Goal: Communication & Community: Participate in discussion

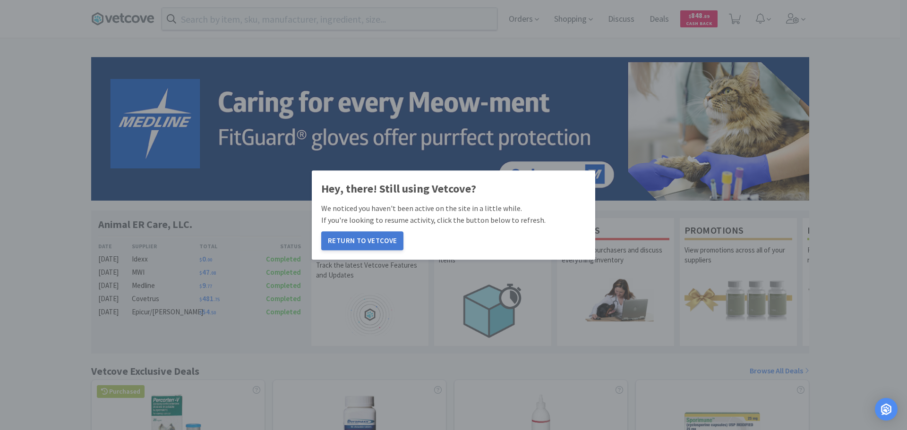
click at [370, 246] on button "Return to Vetcove" at bounding box center [362, 240] width 82 height 19
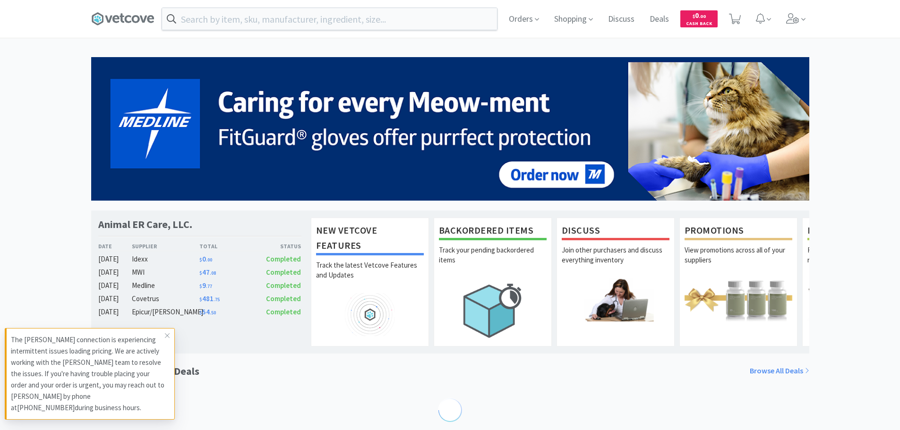
click at [319, 22] on input "text" at bounding box center [329, 19] width 335 height 22
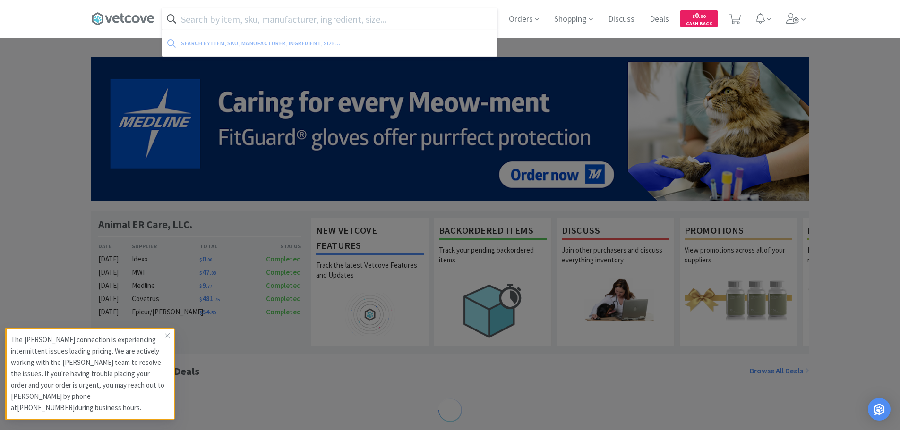
paste input "06101-0100-00"
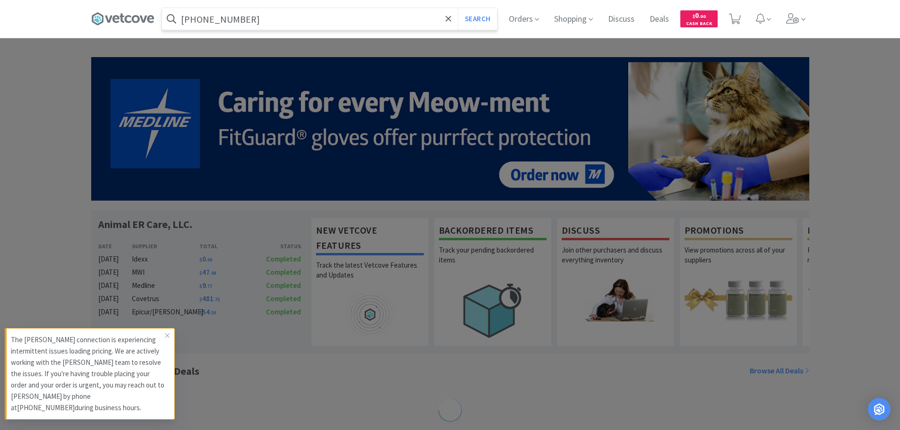
click at [458, 8] on button "Search" at bounding box center [477, 19] width 39 height 22
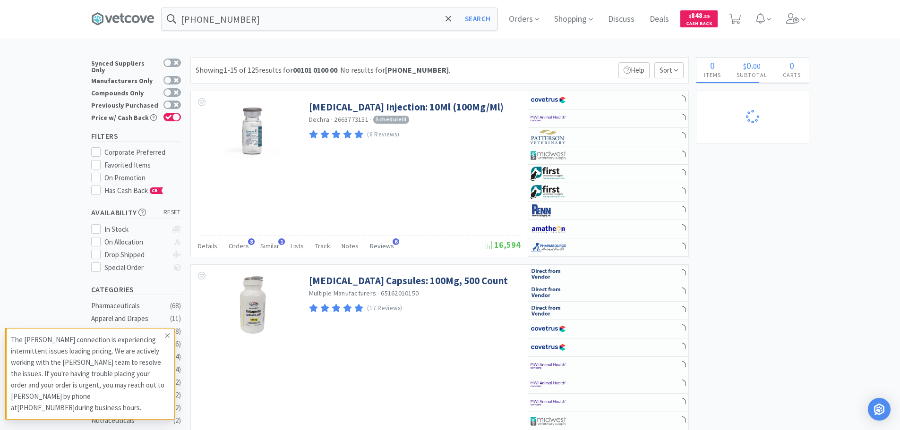
click at [166, 332] on icon at bounding box center [167, 336] width 6 height 8
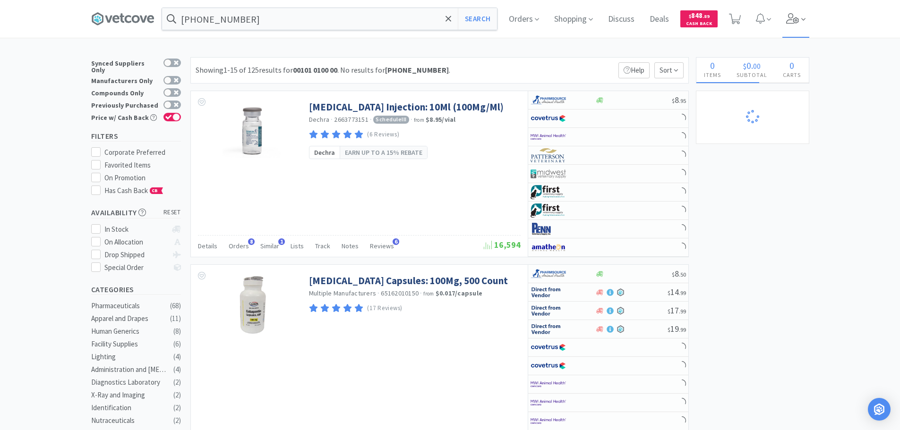
click at [793, 21] on icon at bounding box center [792, 18] width 13 height 10
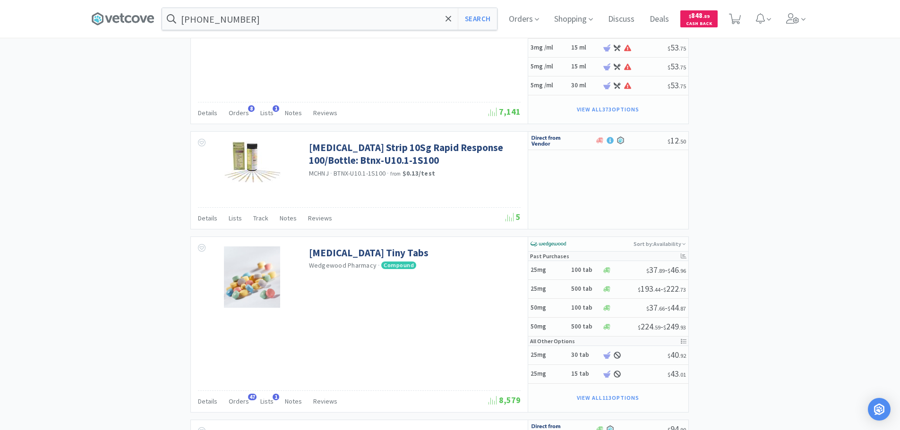
scroll to position [1559, 0]
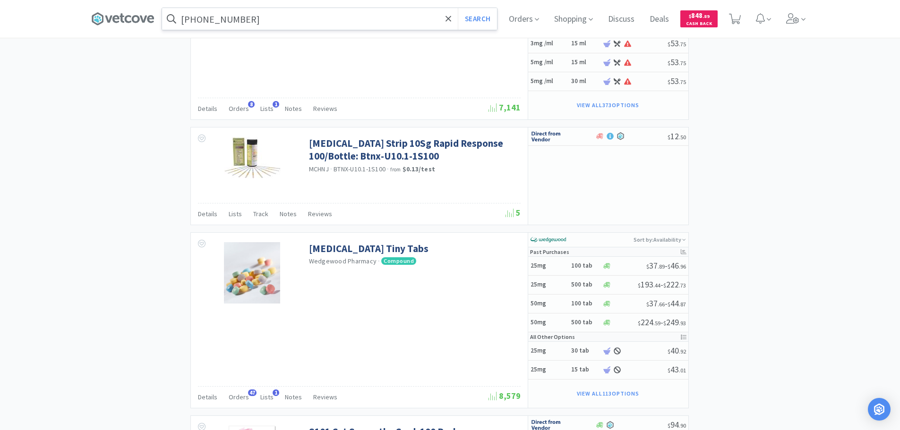
click at [256, 26] on input "06101-0100-00" at bounding box center [329, 19] width 335 height 22
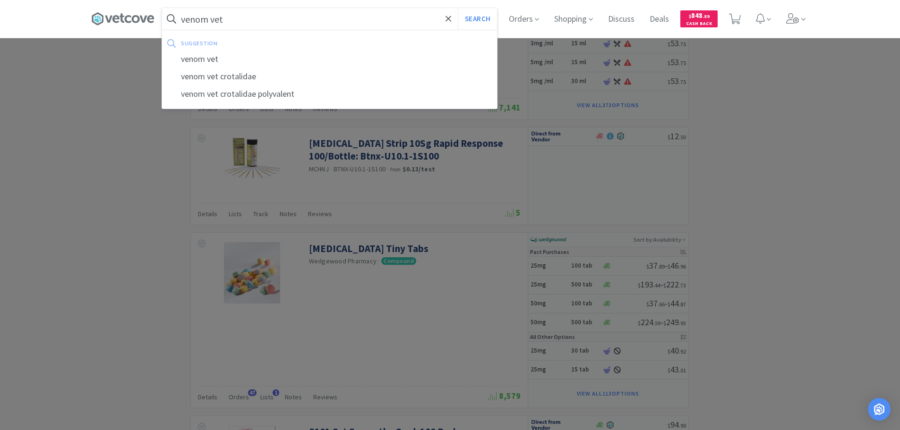
type input "venom vet"
click at [458, 8] on button "Search" at bounding box center [477, 19] width 39 height 22
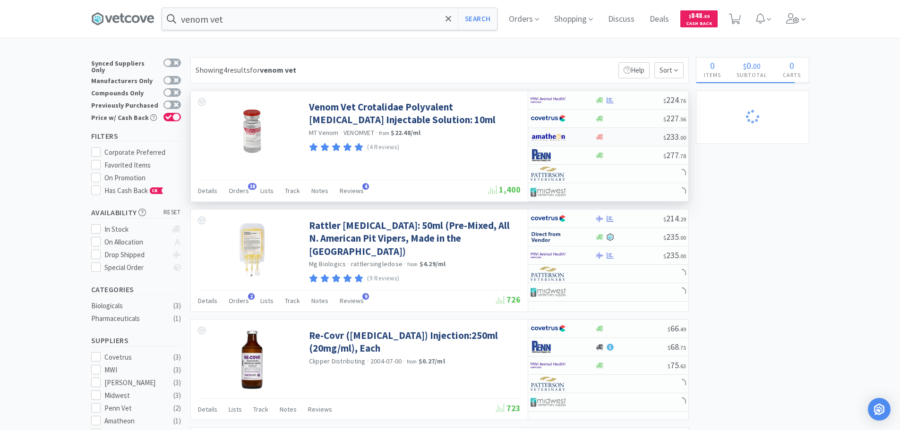
click at [646, 134] on div at bounding box center [629, 137] width 68 height 7
select select "1"
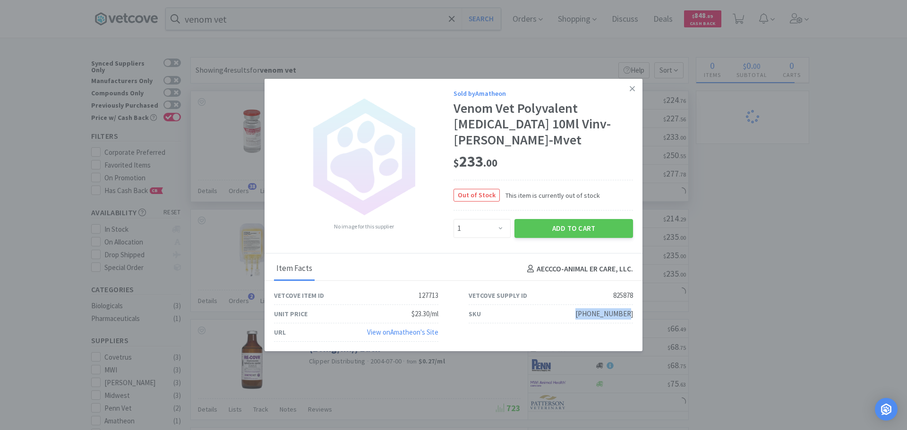
drag, startPoint x: 633, startPoint y: 307, endPoint x: 586, endPoint y: 307, distance: 47.7
click at [586, 307] on div "SKU 06101-0100-00" at bounding box center [550, 314] width 195 height 18
copy div "06101-0100-00"
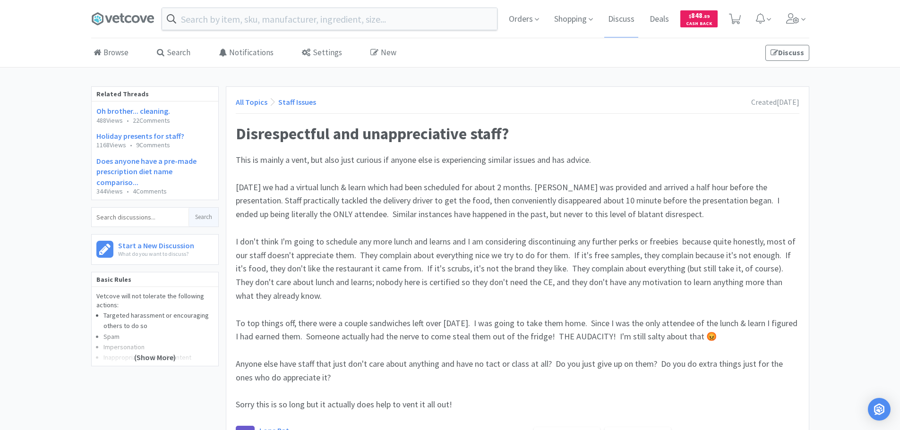
click at [607, 142] on h1 "Disrespectful and unappreciative staff?" at bounding box center [518, 133] width 564 height 21
click at [649, 142] on h1 "Disrespectful and unappreciative staff?" at bounding box center [518, 133] width 564 height 21
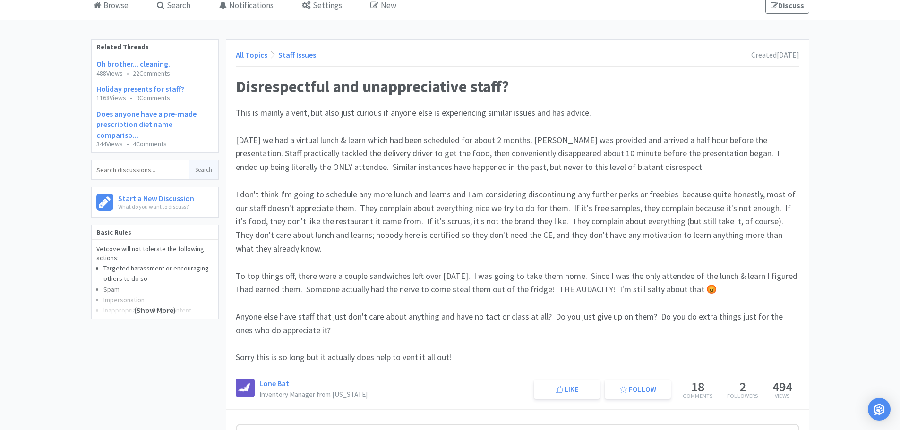
click at [688, 163] on div "Yesterday we had a virtual lunch & learn which had been scheduled for about 2 m…" at bounding box center [518, 154] width 564 height 41
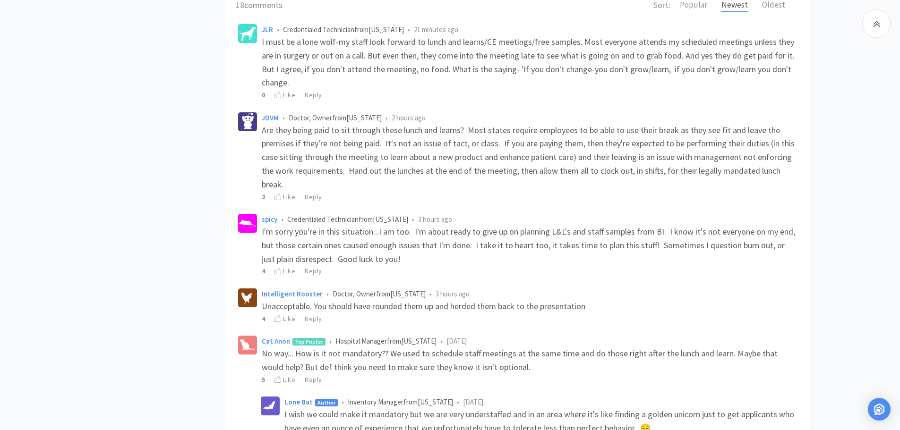
scroll to position [520, 0]
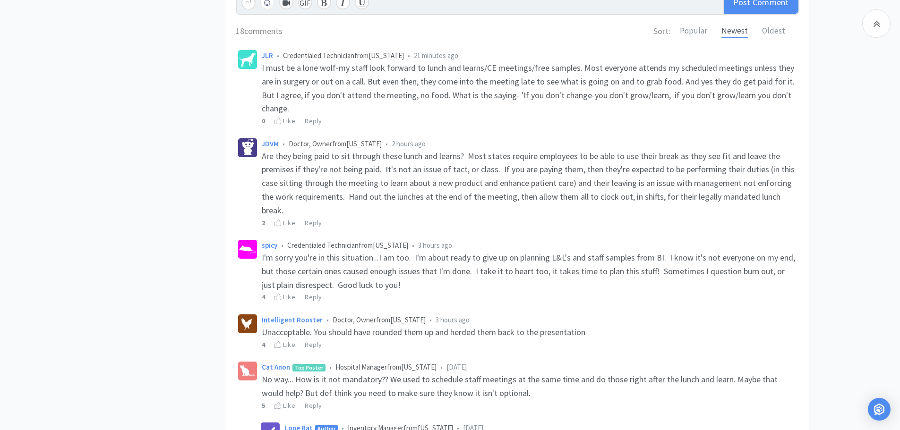
click at [581, 268] on span "I'm sorry you're in this situation...I am too. I'm about ready to give up on pl…" at bounding box center [529, 271] width 535 height 38
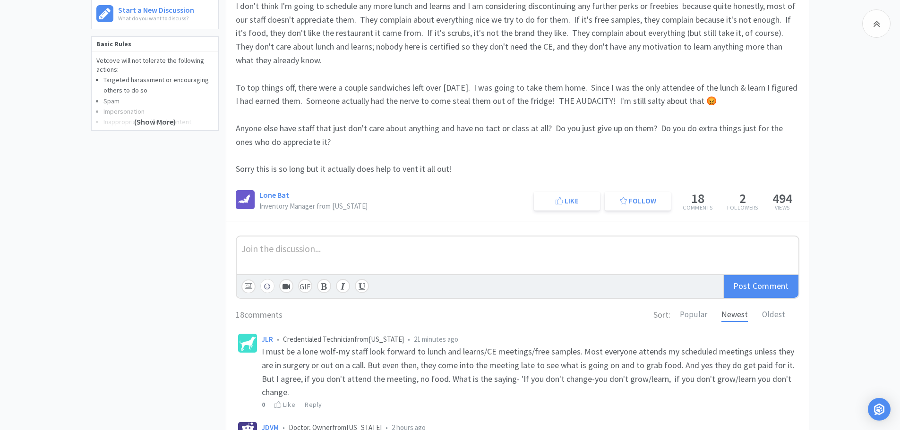
scroll to position [236, 0]
click at [786, 313] on div "Popular Newest Oldest" at bounding box center [740, 315] width 120 height 14
click at [781, 316] on div "Oldest" at bounding box center [773, 315] width 23 height 14
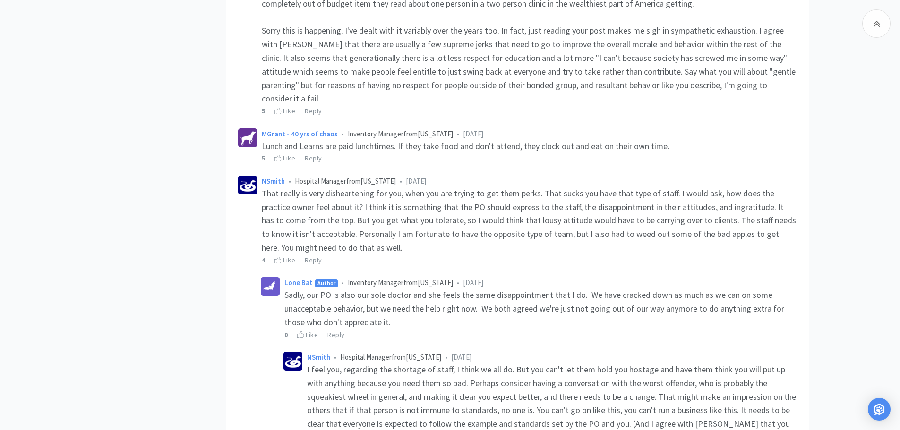
scroll to position [614, 0]
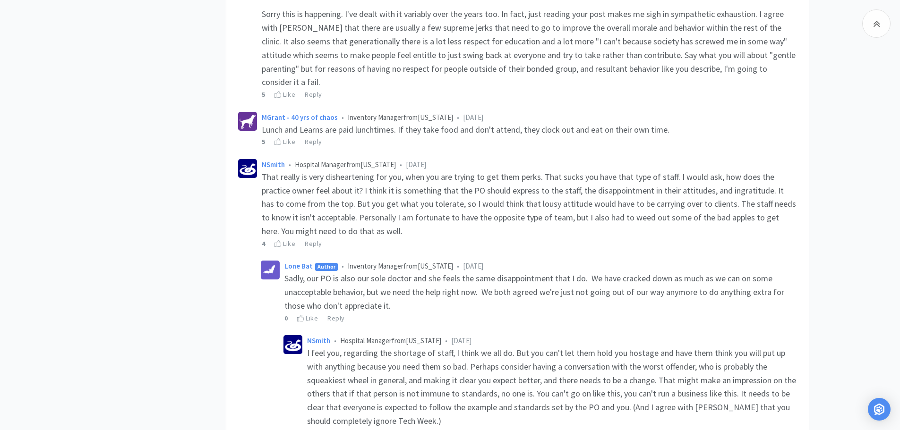
click at [584, 296] on div "Sadly, our PO is also our sole doctor and she feels the same disappointment tha…" at bounding box center [540, 292] width 512 height 41
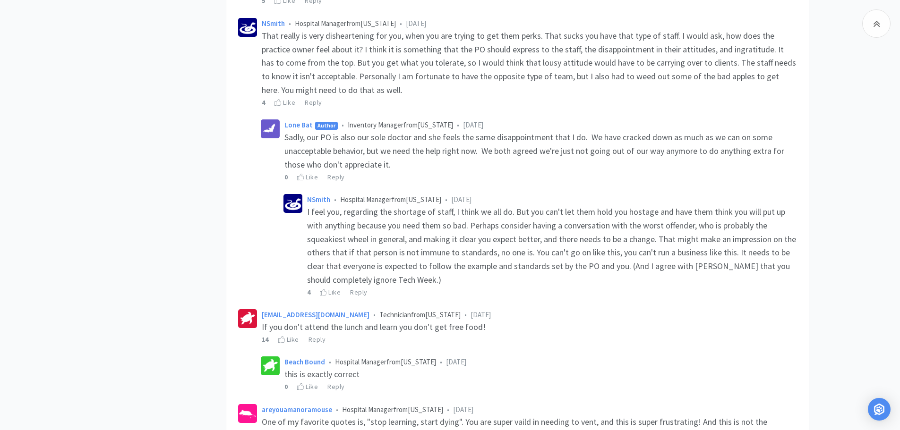
scroll to position [756, 0]
click at [619, 354] on div "Beach Bound • Hospital Manager from North Carolina • 4 days ago this is exactly…" at bounding box center [528, 374] width 541 height 40
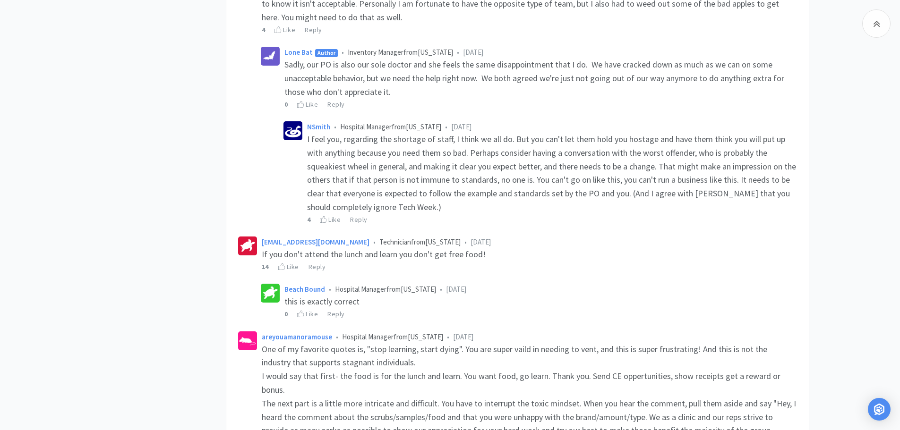
scroll to position [850, 0]
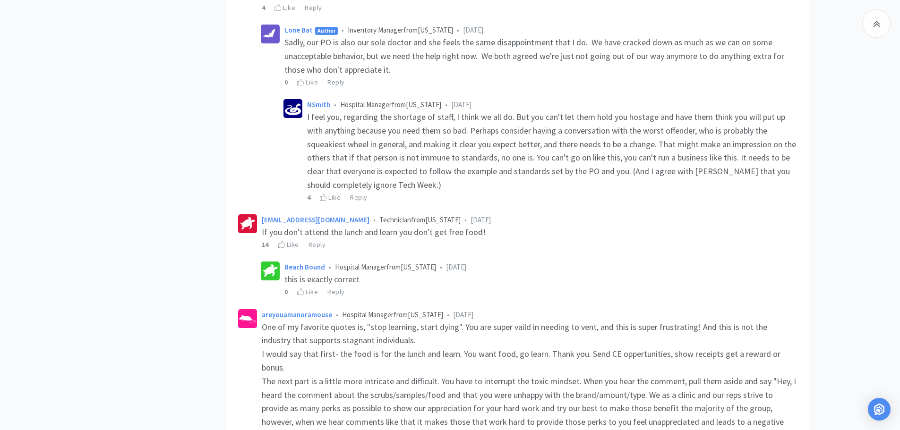
click at [590, 239] on div "14 Like Reply" at bounding box center [529, 244] width 535 height 10
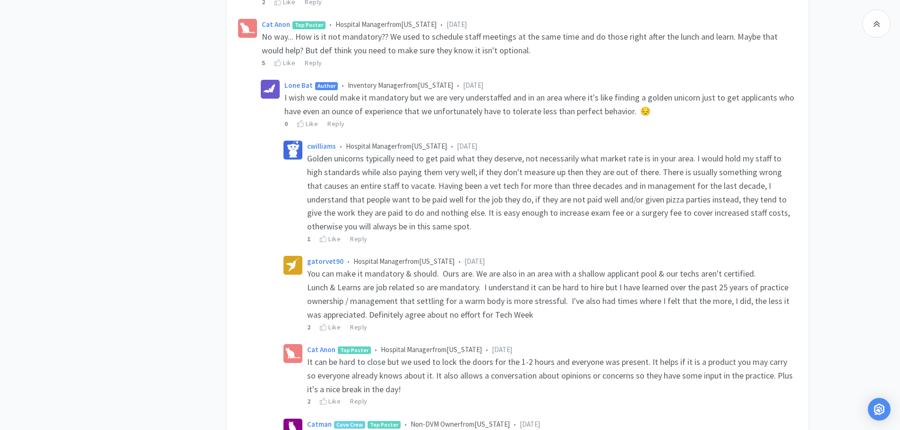
scroll to position [1559, 0]
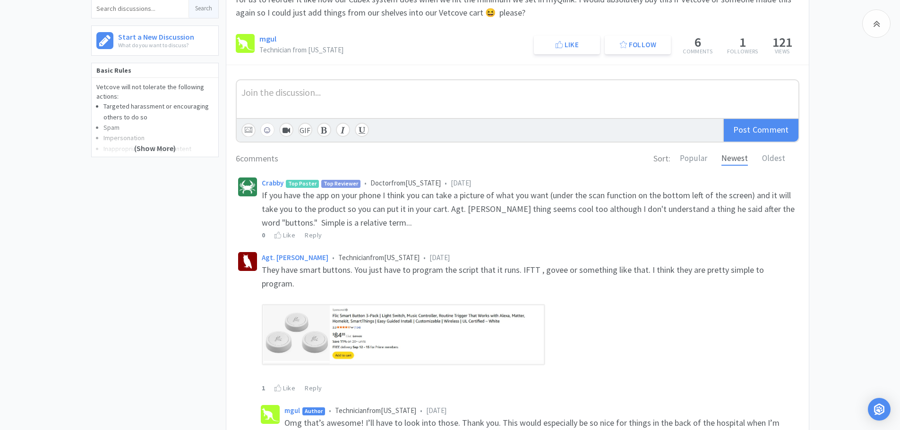
scroll to position [189, 0]
click at [395, 157] on div "6 comments Sort: Popular Newest Oldest" at bounding box center [518, 158] width 564 height 14
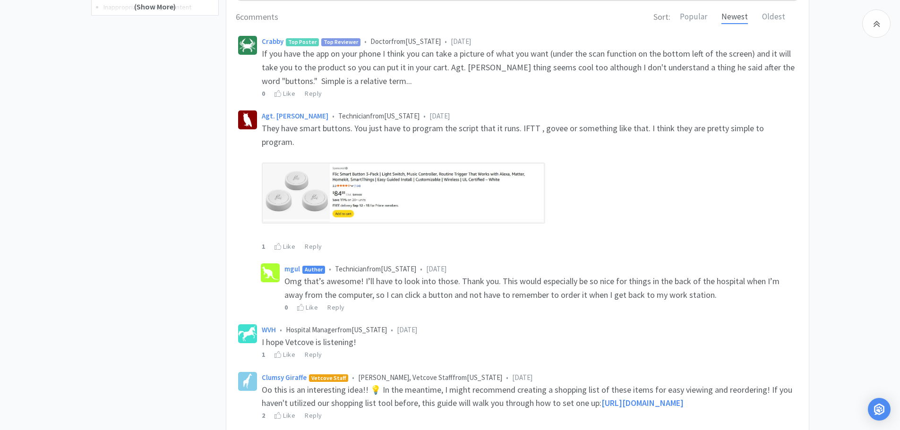
scroll to position [331, 0]
